Goal: Information Seeking & Learning: Find specific fact

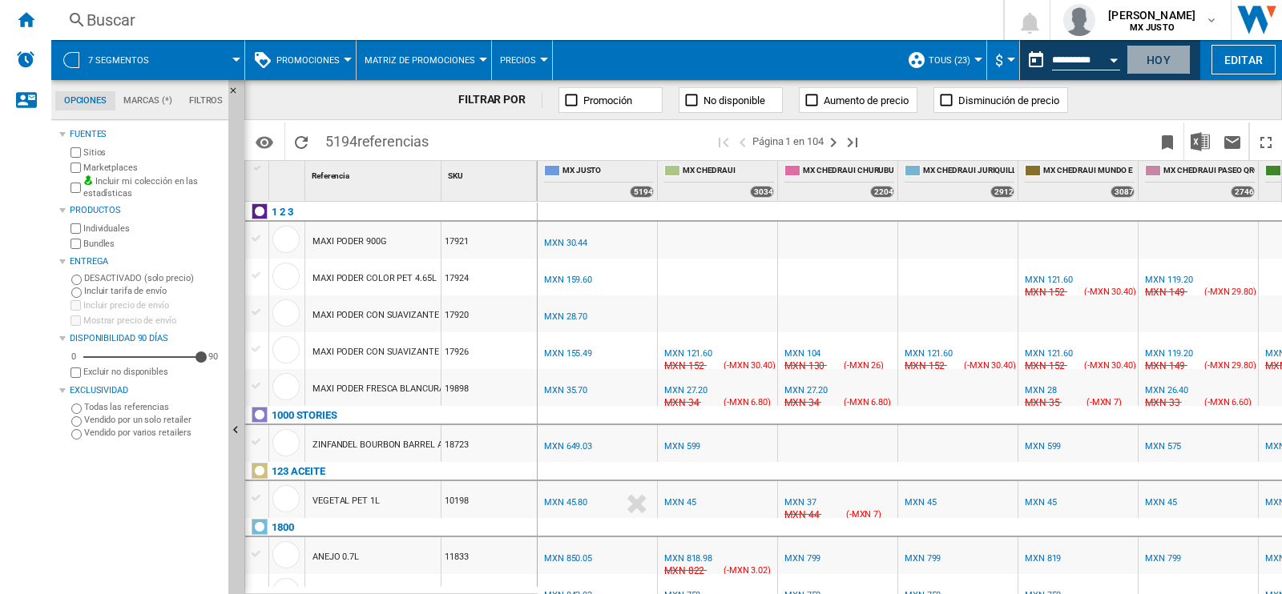
click at [1152, 58] on button "Hoy" at bounding box center [1158, 60] width 64 height 30
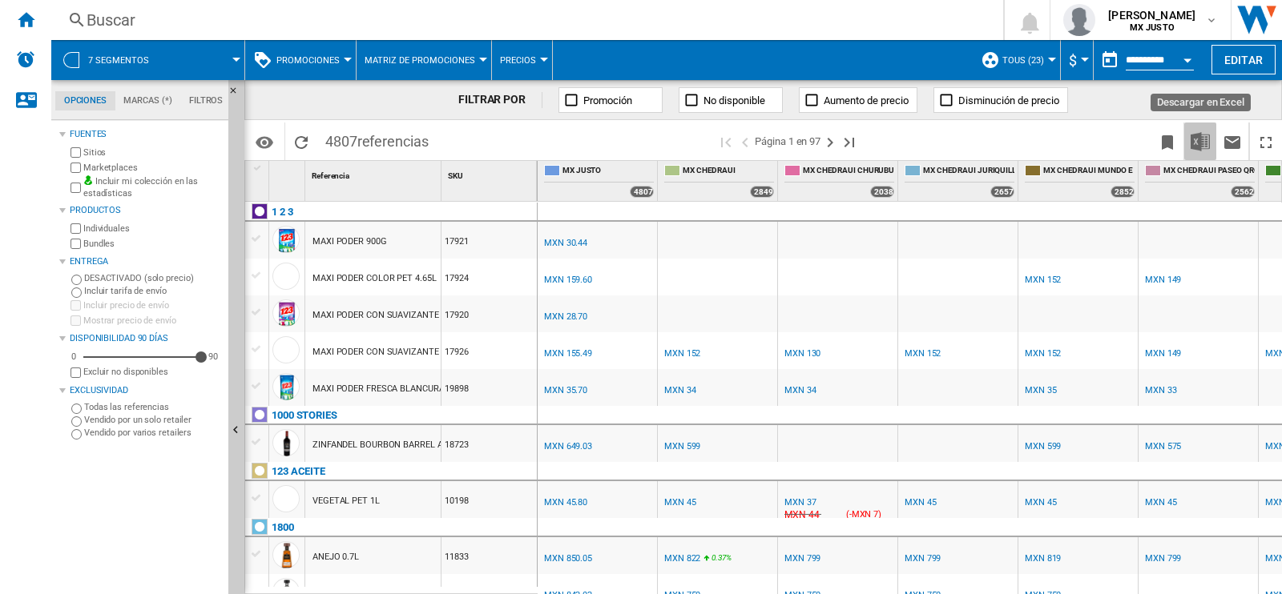
click at [1202, 138] on img "Descargar en Excel" at bounding box center [1199, 141] width 19 height 19
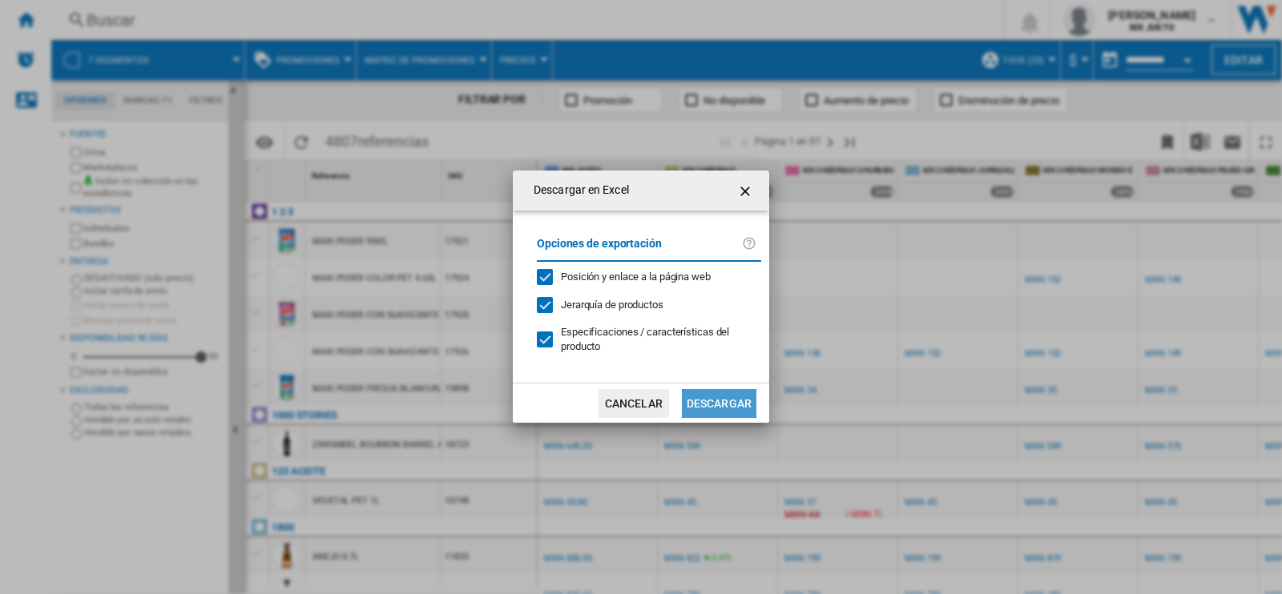
click at [722, 389] on button "Descargar" at bounding box center [719, 403] width 74 height 29
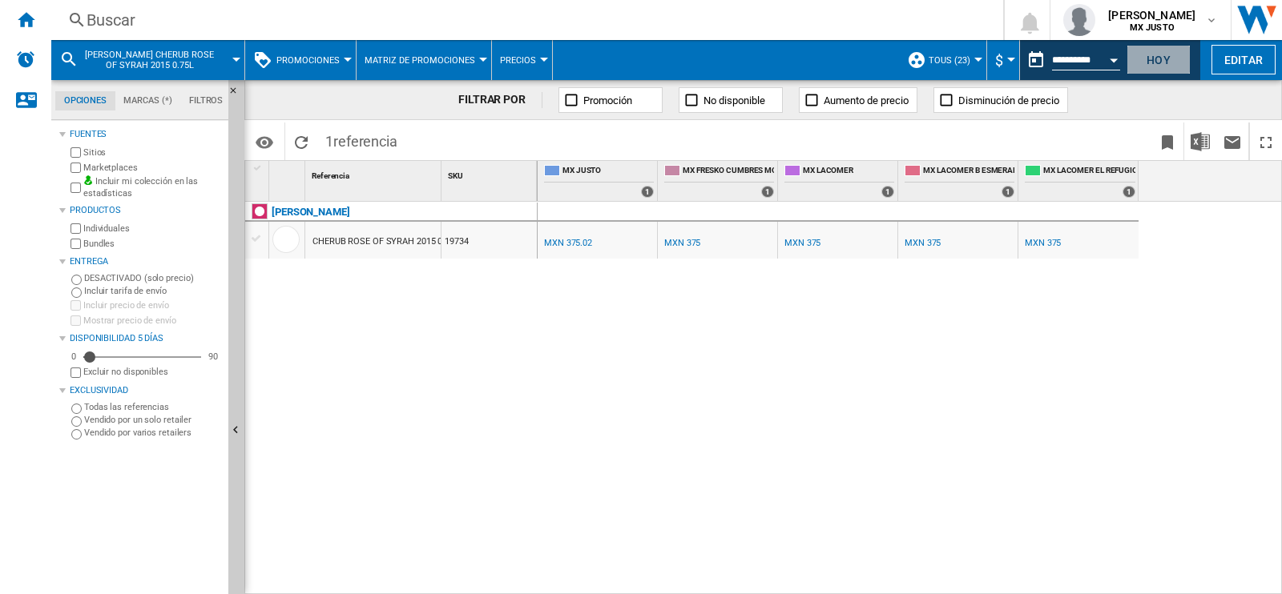
click at [1164, 58] on button "Hoy" at bounding box center [1158, 60] width 64 height 30
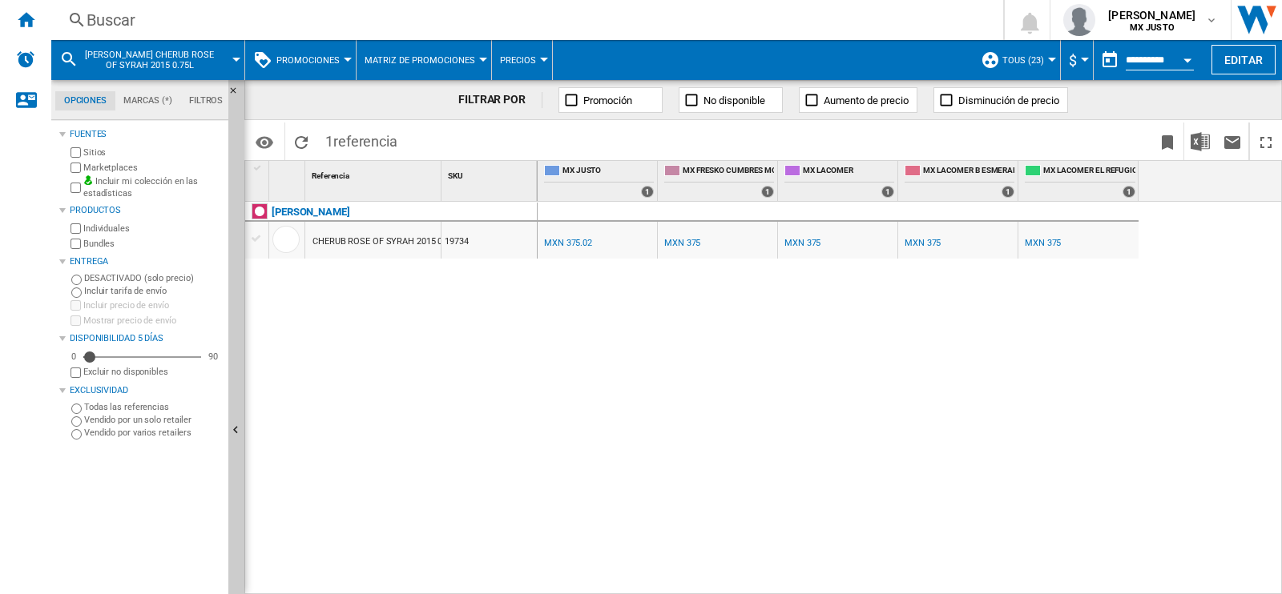
click at [126, 20] on div "Buscar" at bounding box center [524, 20] width 875 height 22
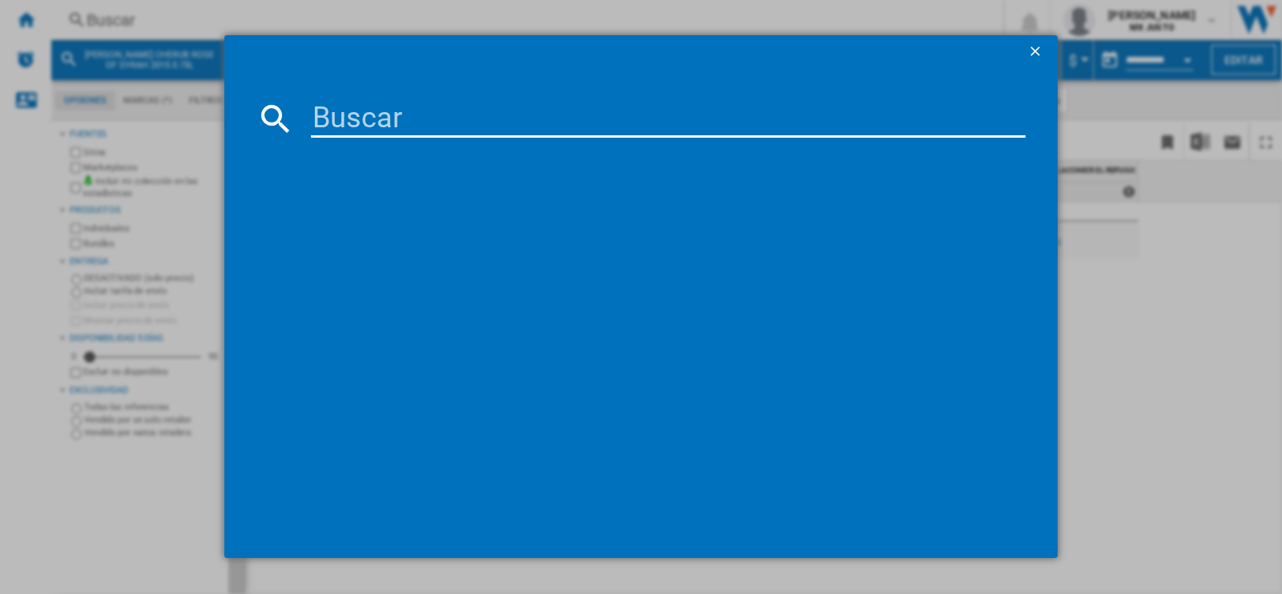
paste input "1 2 3 MAXI PODER COLOR PET 4.65L"
click at [342, 114] on input at bounding box center [668, 118] width 715 height 38
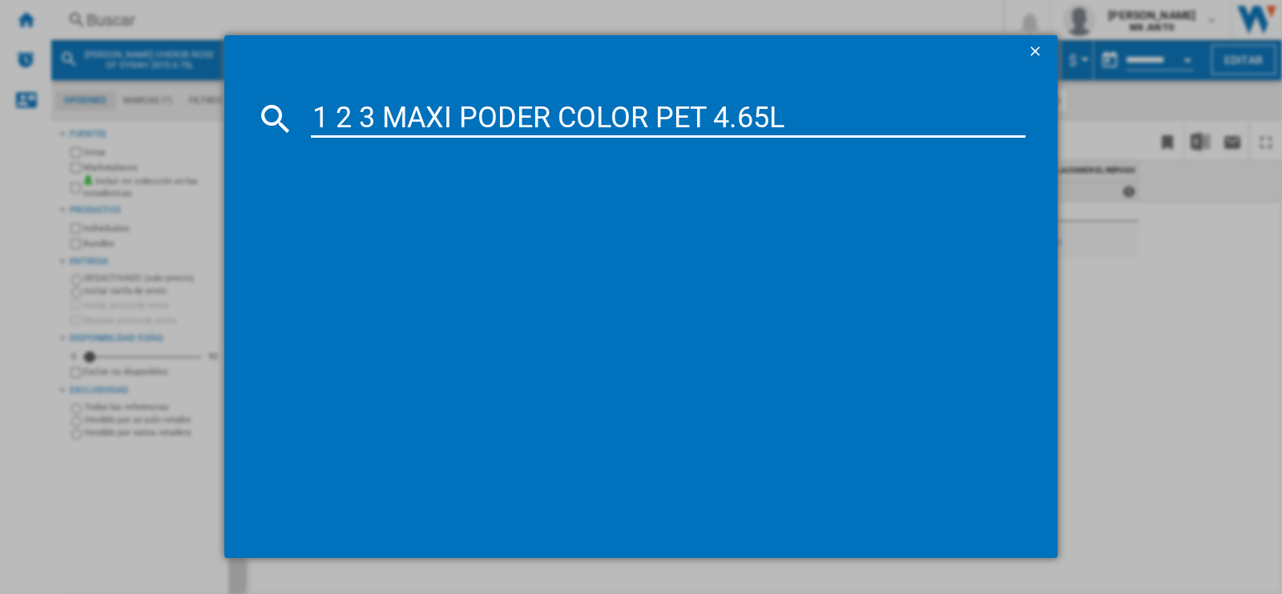
type input "1 2 3 MAXI PODER COLOR PET 4.65L"
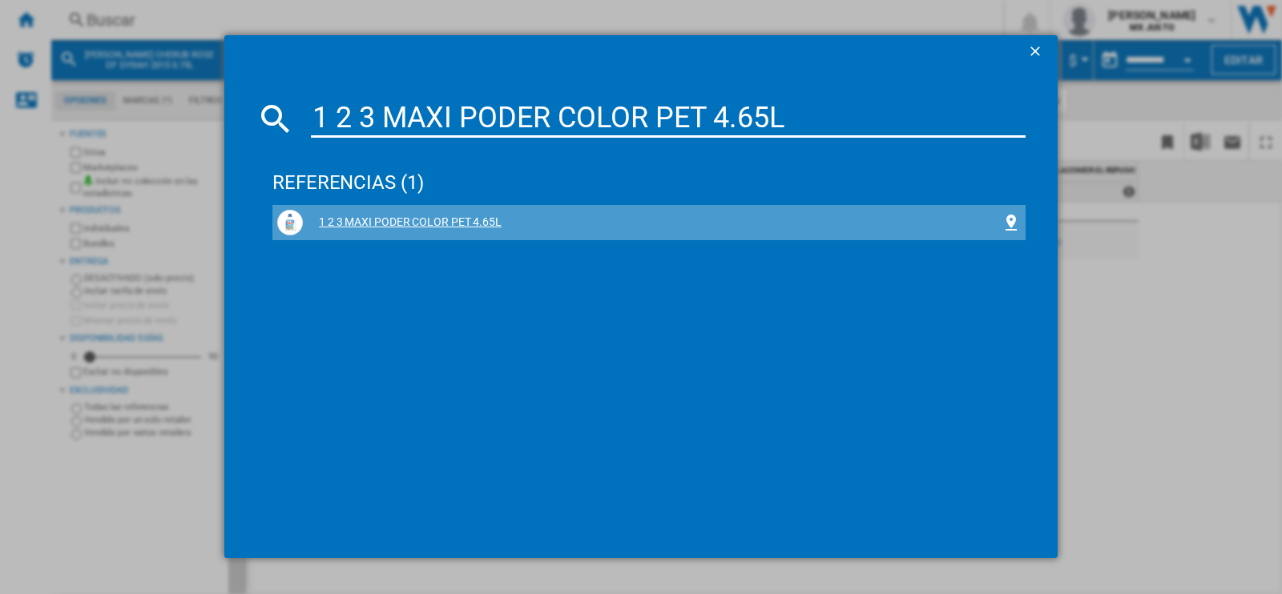
click at [371, 217] on div "1 2 3 MAXI PODER COLOR PET 4.65L" at bounding box center [652, 223] width 698 height 16
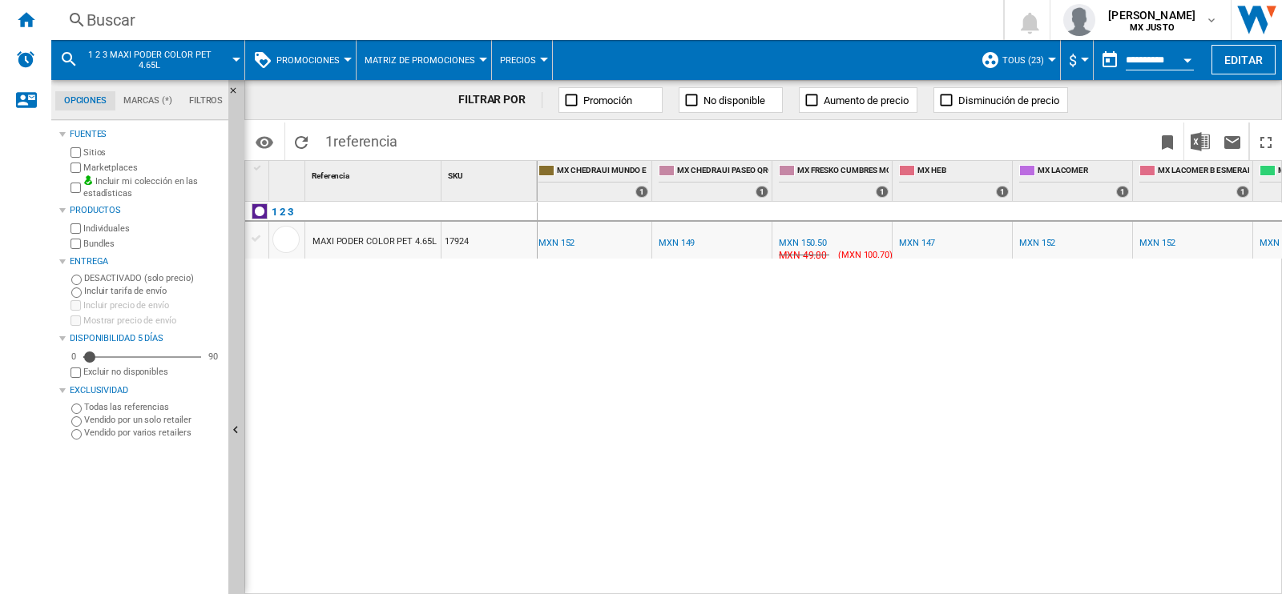
scroll to position [0, 175]
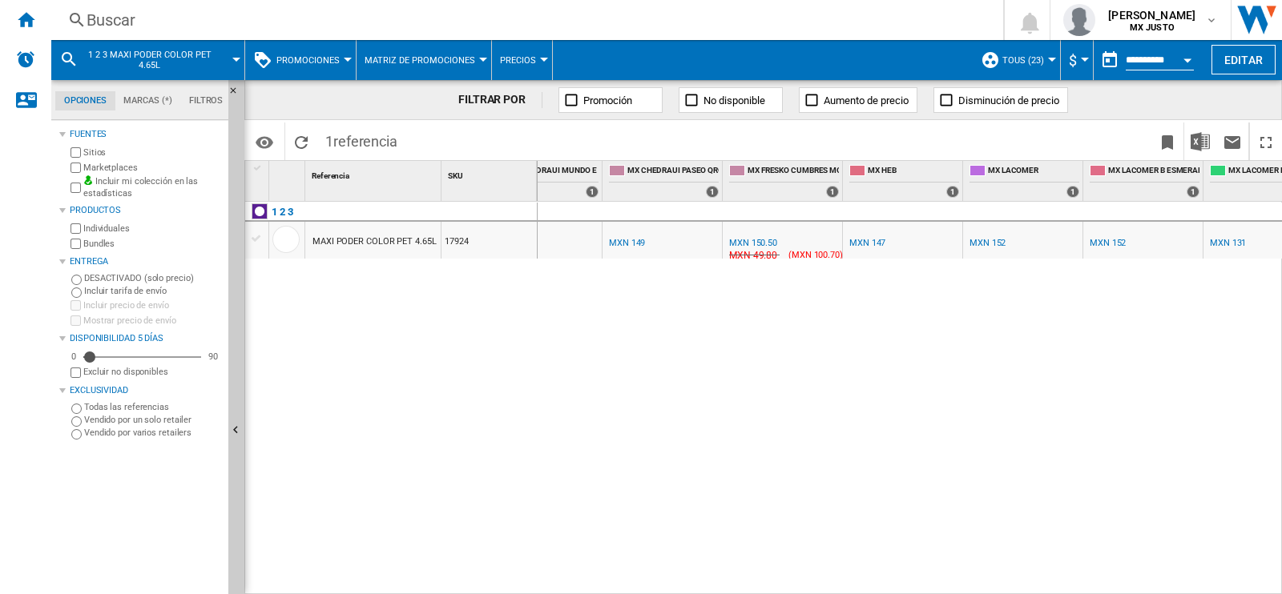
click at [751, 240] on div "MXN 150.50" at bounding box center [753, 243] width 48 height 10
